Goal: Find specific page/section: Find specific page/section

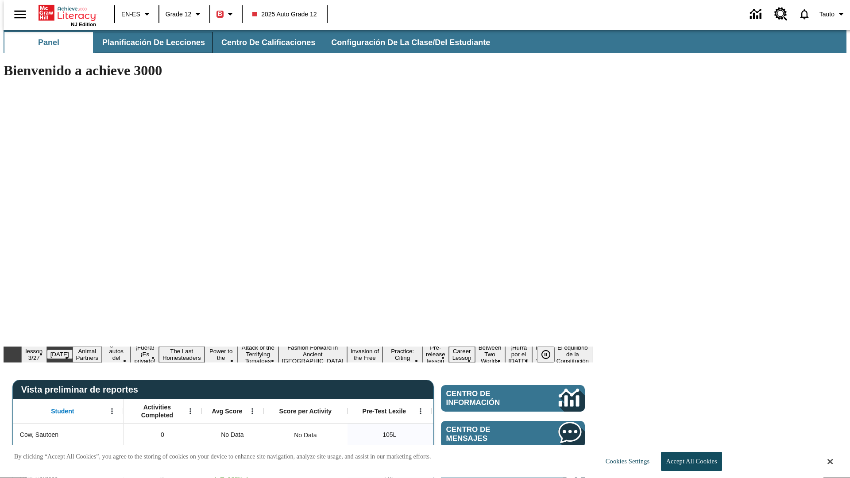
click at [148, 42] on span "Planificación de lecciones" at bounding box center [153, 43] width 103 height 10
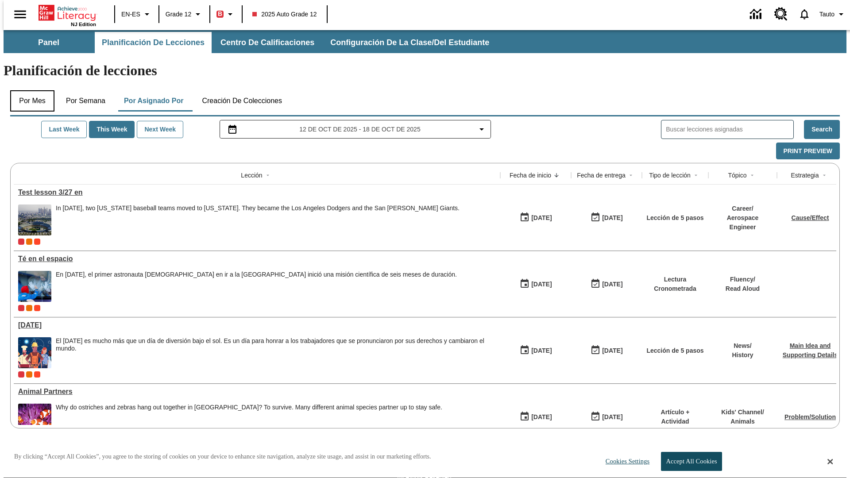
click at [29, 90] on button "Por mes" at bounding box center [32, 100] width 44 height 21
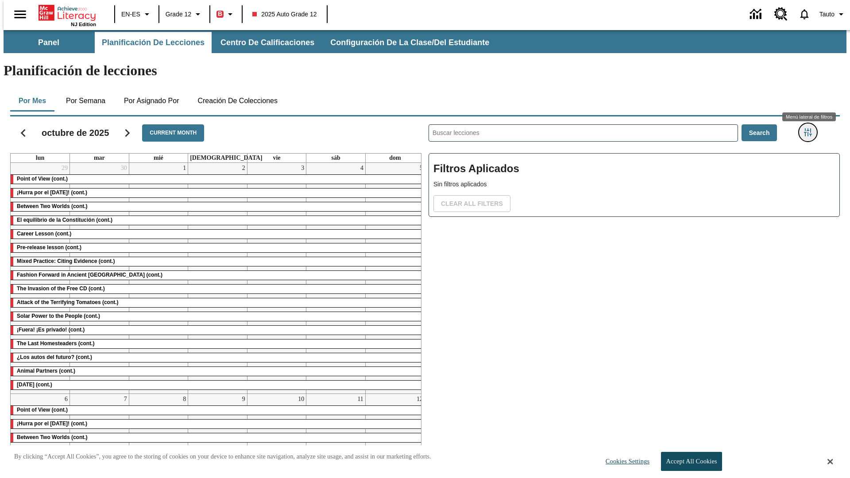
click at [811, 128] on icon "Menú lateral de filtros" at bounding box center [808, 132] width 8 height 8
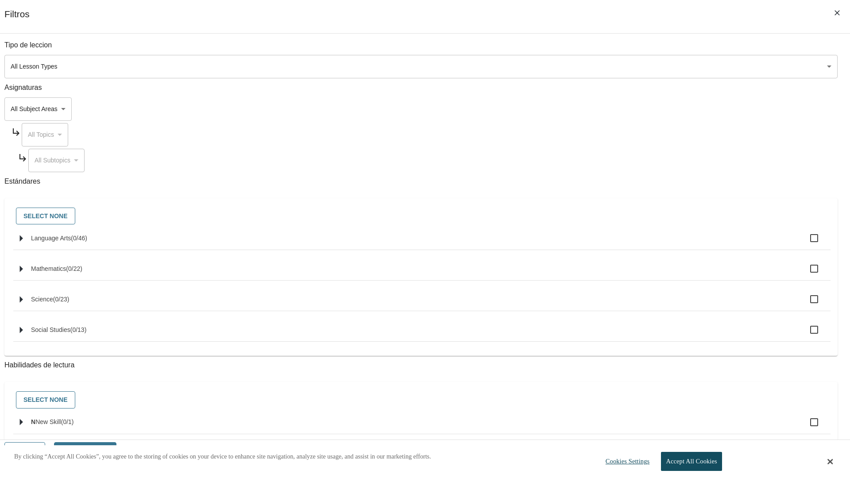
click at [637, 66] on body "Saltar al contenido principal NJ Edition EN-ES Grade 12 B 2025 Auto Grade 12 0 …" at bounding box center [425, 266] width 843 height 472
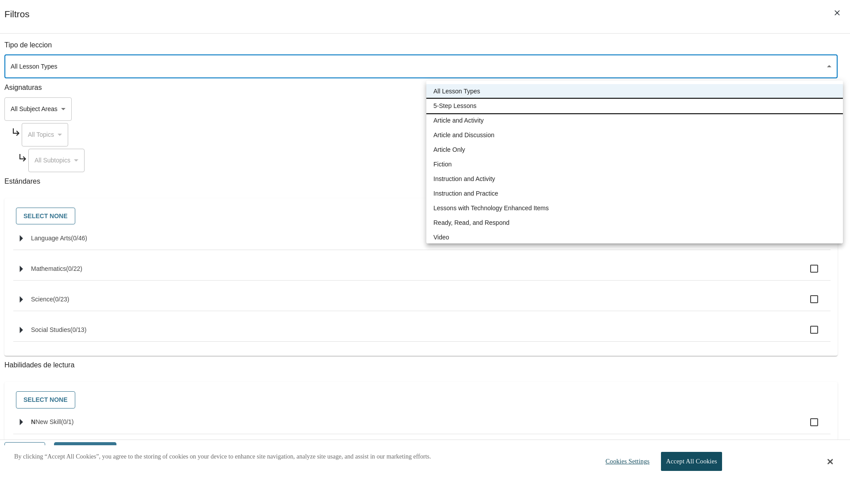
click at [634, 106] on li "5-Step Lessons" at bounding box center [634, 106] width 417 height 15
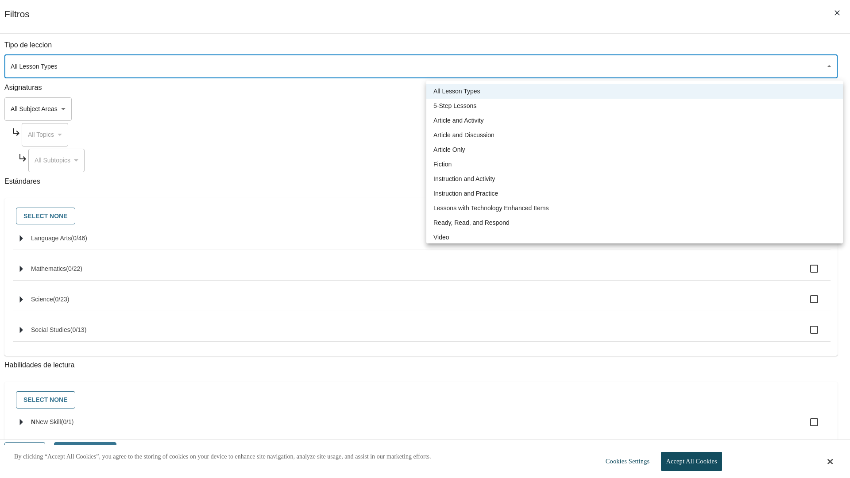
type input "1"
